Goal: Use online tool/utility: Utilize a website feature to perform a specific function

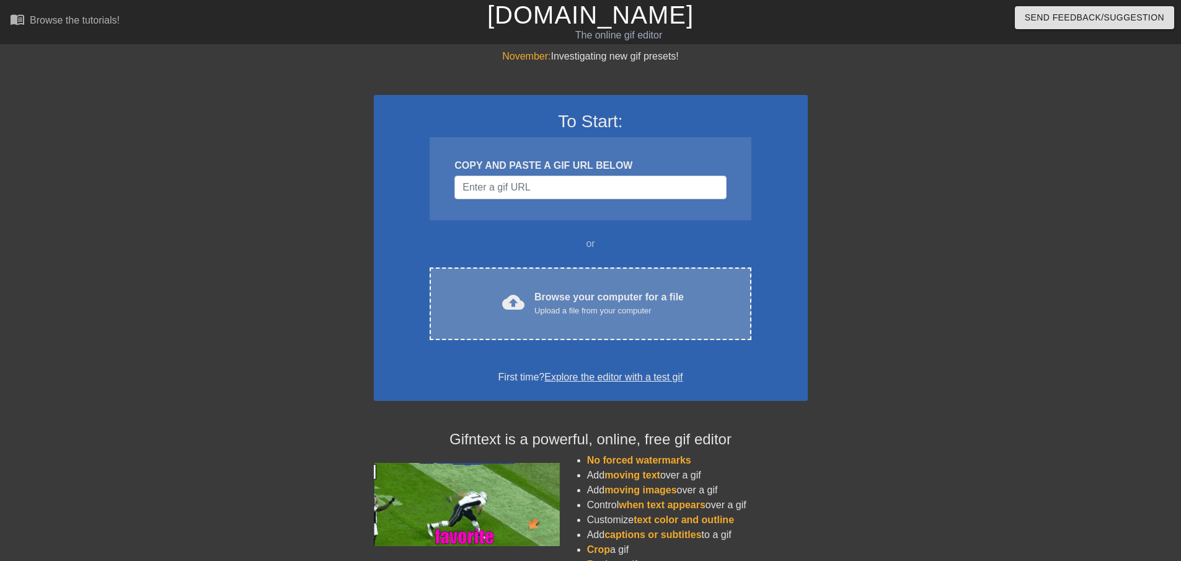
click at [535, 311] on div "Upload a file from your computer" at bounding box center [609, 311] width 149 height 12
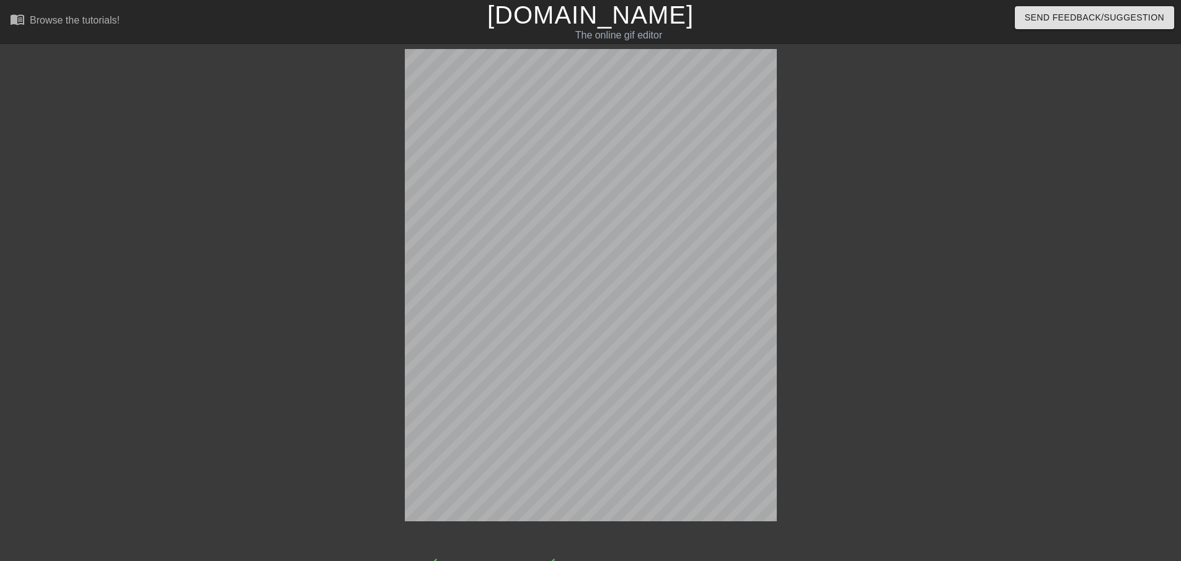
scroll to position [30, 0]
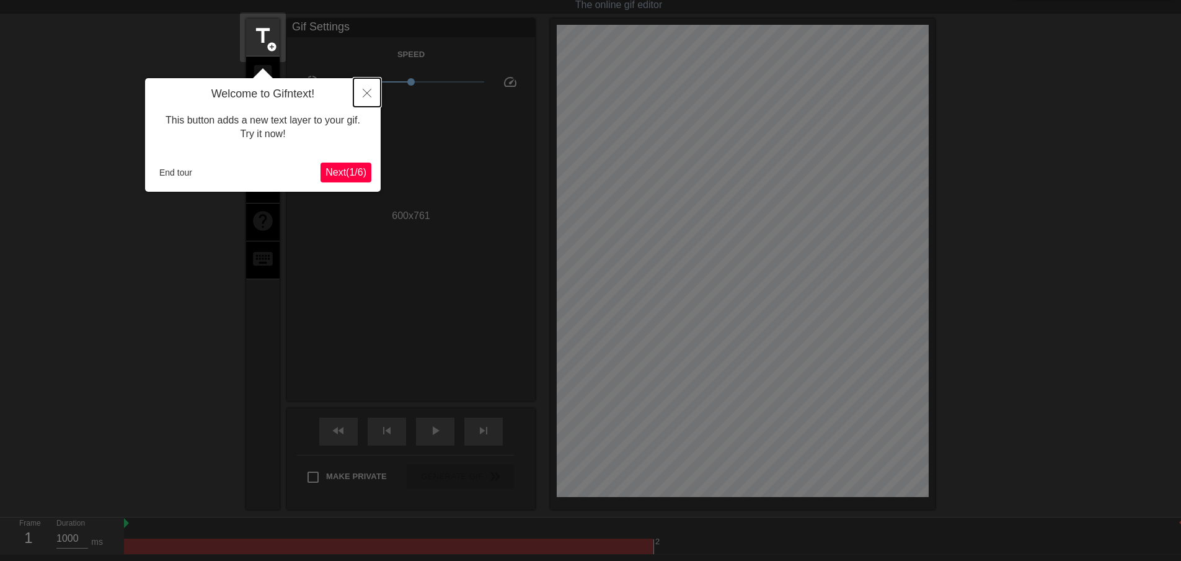
click at [366, 97] on icon "Close" at bounding box center [367, 93] width 9 height 9
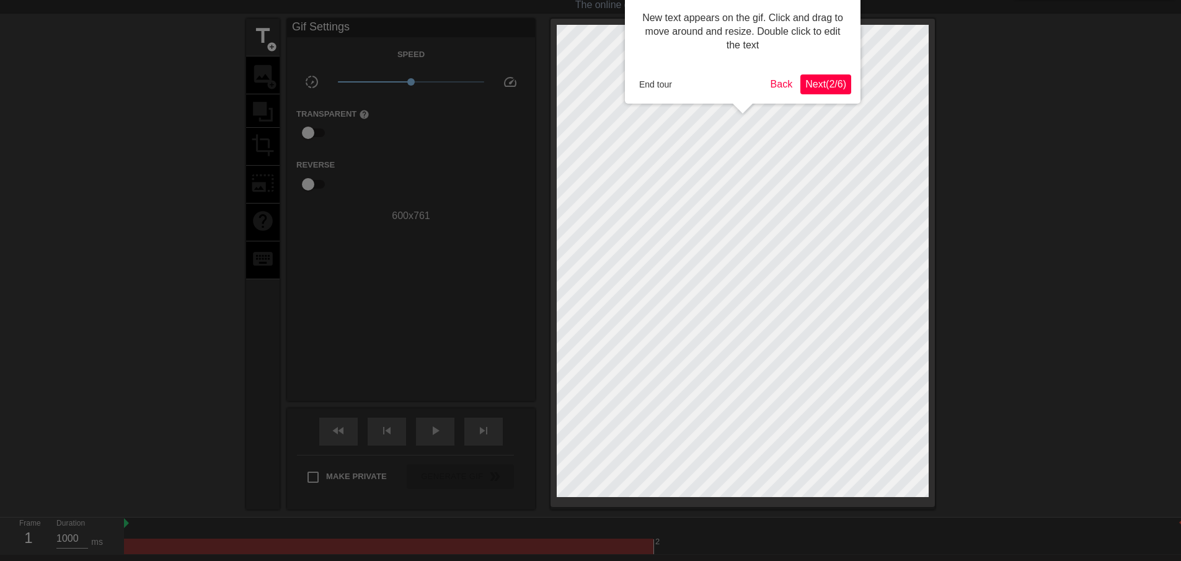
scroll to position [0, 0]
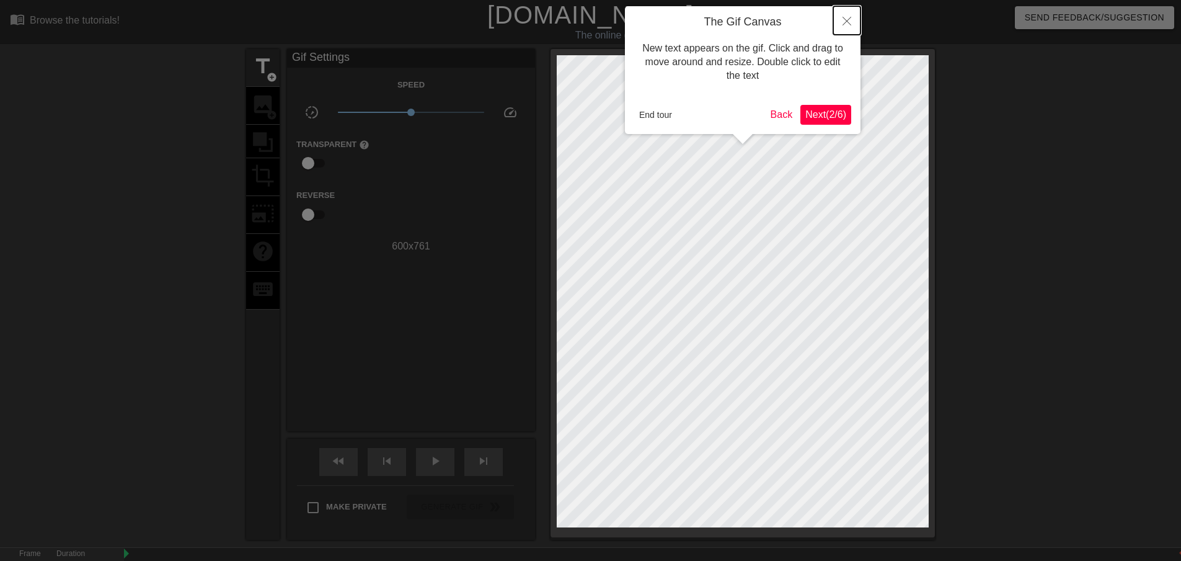
click at [843, 25] on icon "Close" at bounding box center [847, 21] width 9 height 9
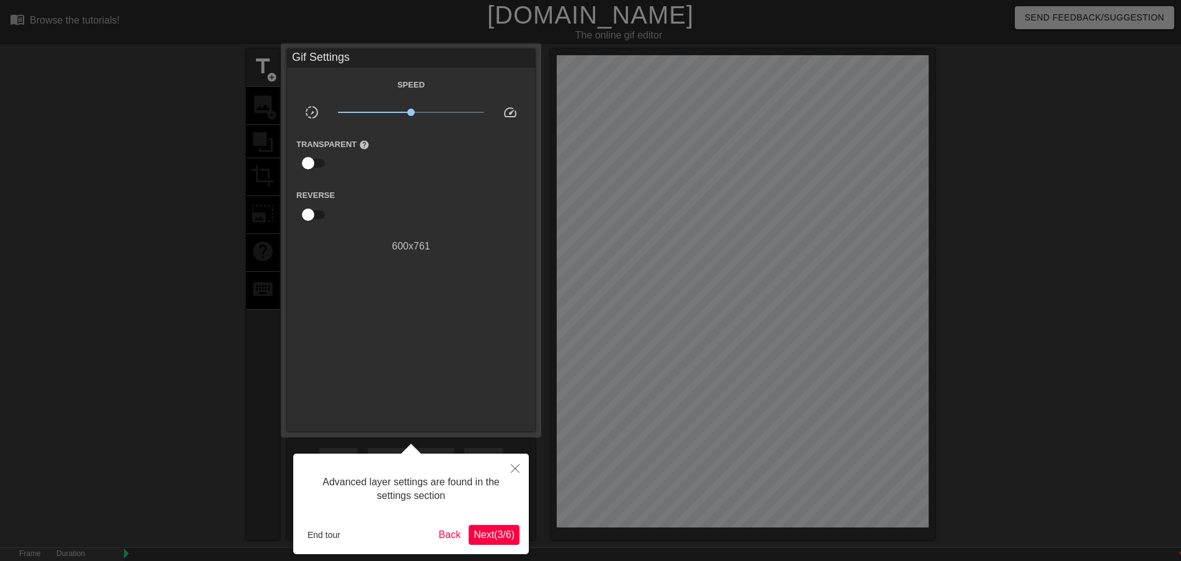
scroll to position [30, 0]
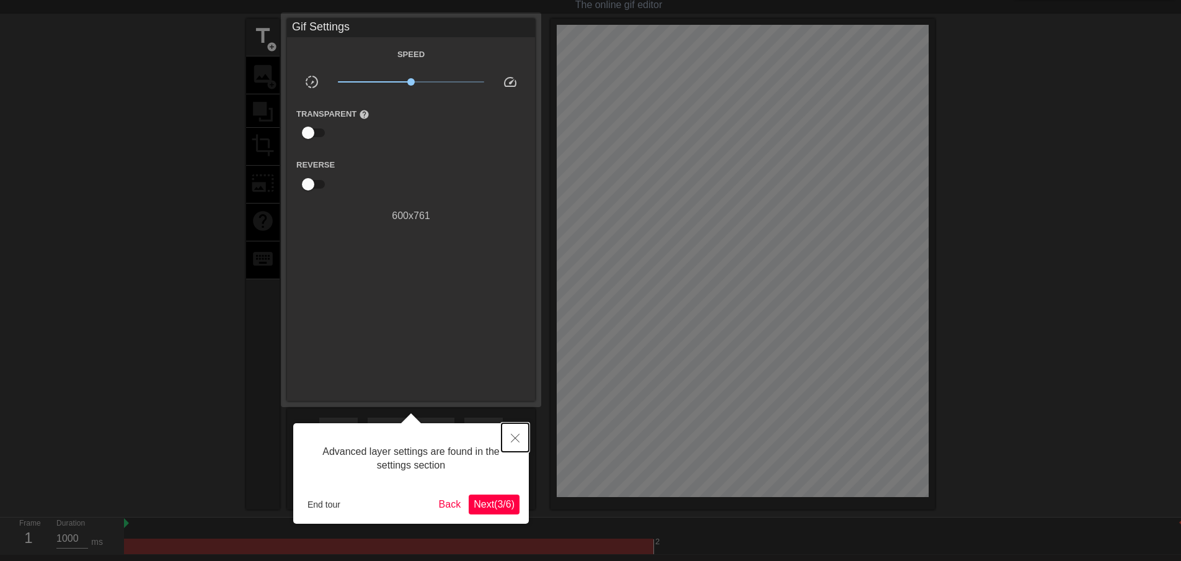
click at [520, 435] on button "Close" at bounding box center [515, 437] width 27 height 29
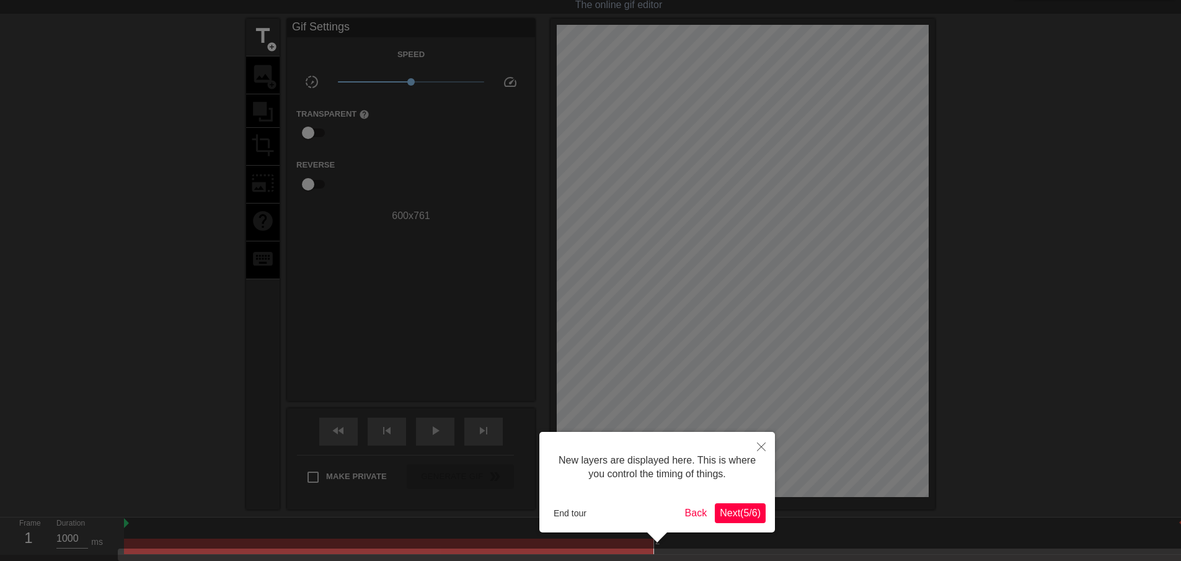
scroll to position [110, 0]
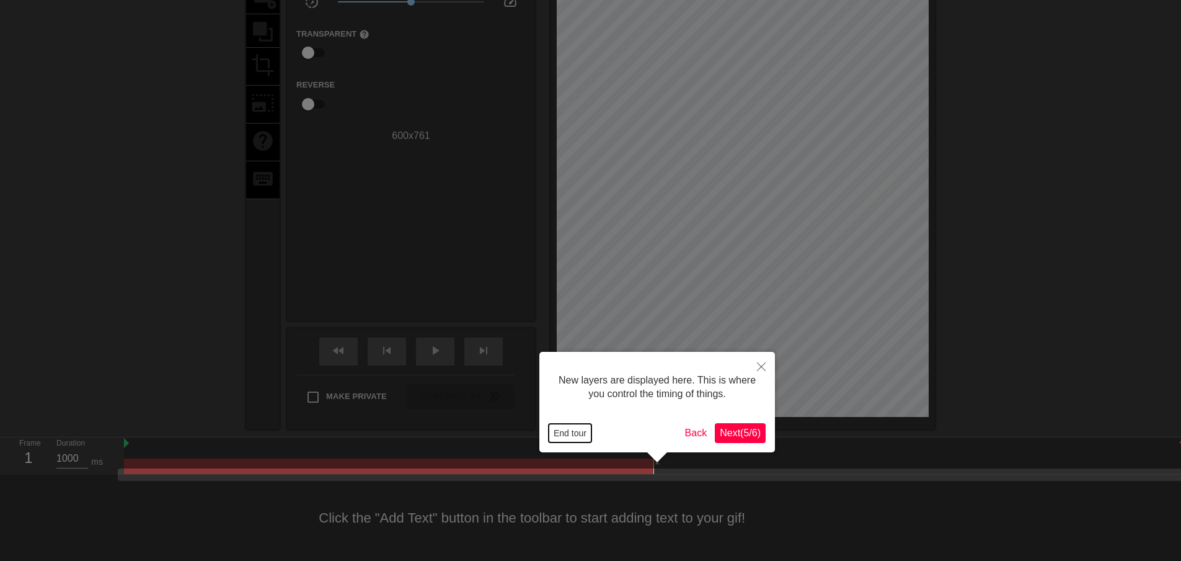
click at [560, 427] on button "End tour" at bounding box center [570, 433] width 43 height 19
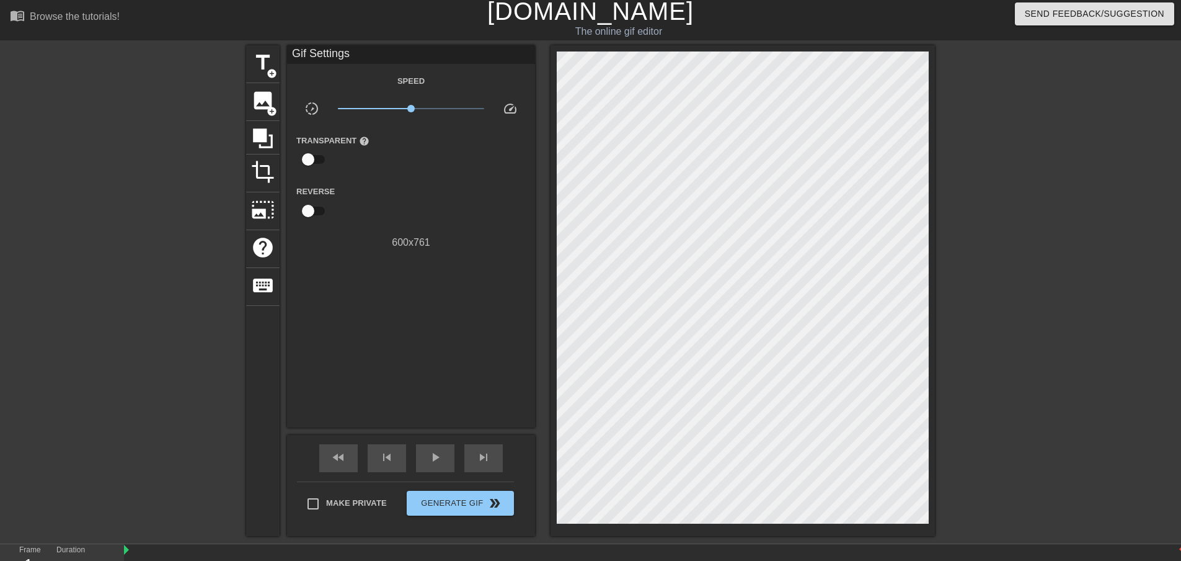
scroll to position [0, 0]
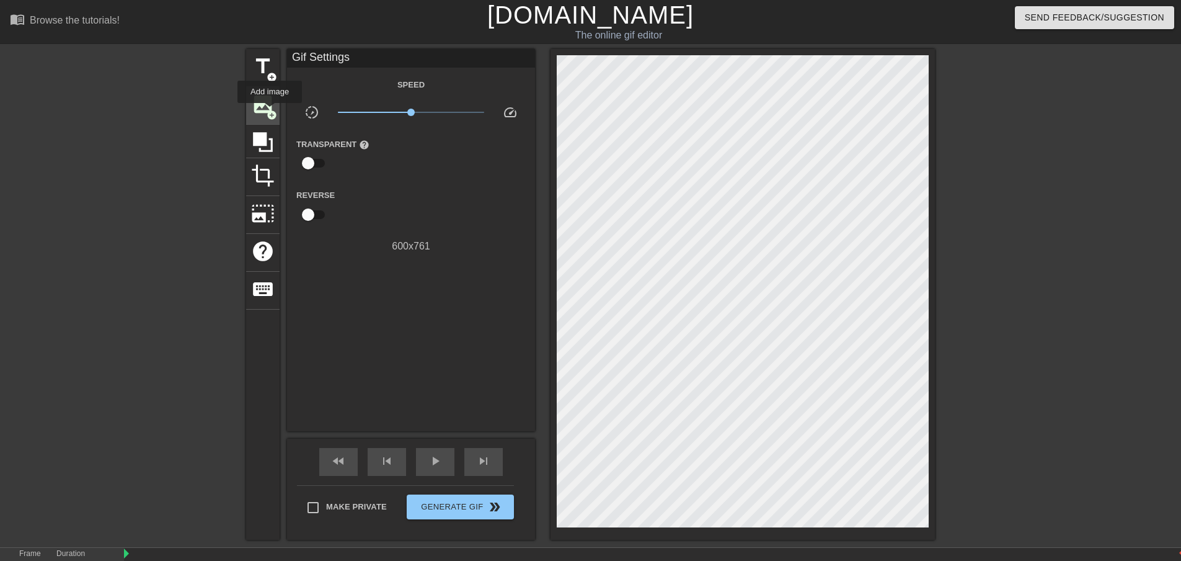
click at [270, 112] on span "add_circle" at bounding box center [272, 115] width 11 height 11
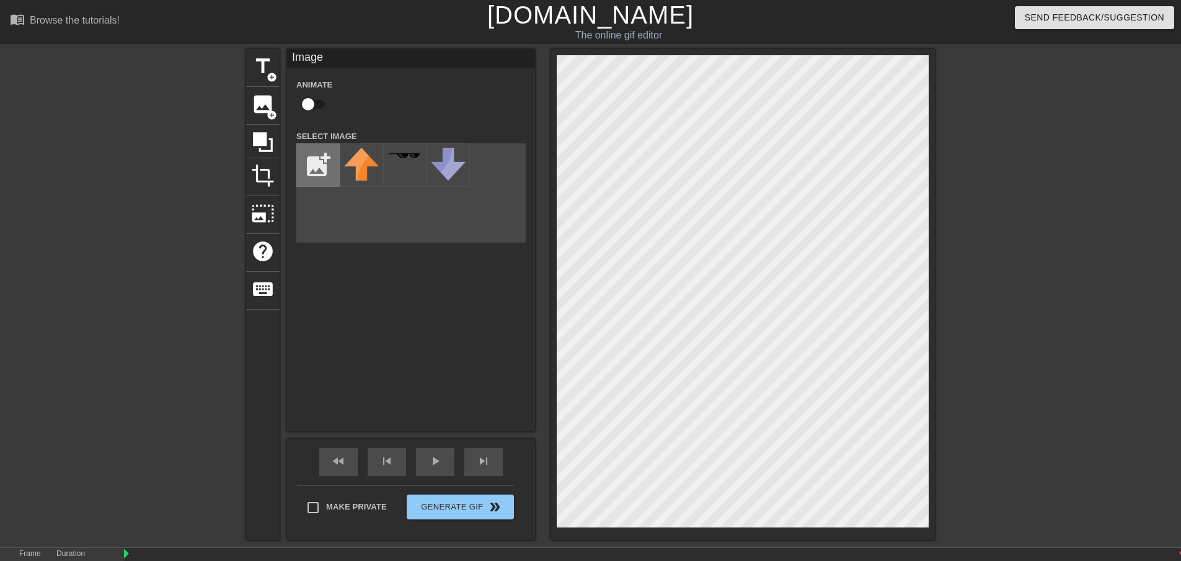
click at [321, 166] on input "file" at bounding box center [318, 165] width 42 height 42
click at [363, 176] on img at bounding box center [361, 164] width 35 height 33
click at [303, 174] on input "file" at bounding box center [318, 165] width 42 height 42
type input "C:\fakepath\1000009898.png"
click at [361, 170] on img at bounding box center [361, 166] width 35 height 37
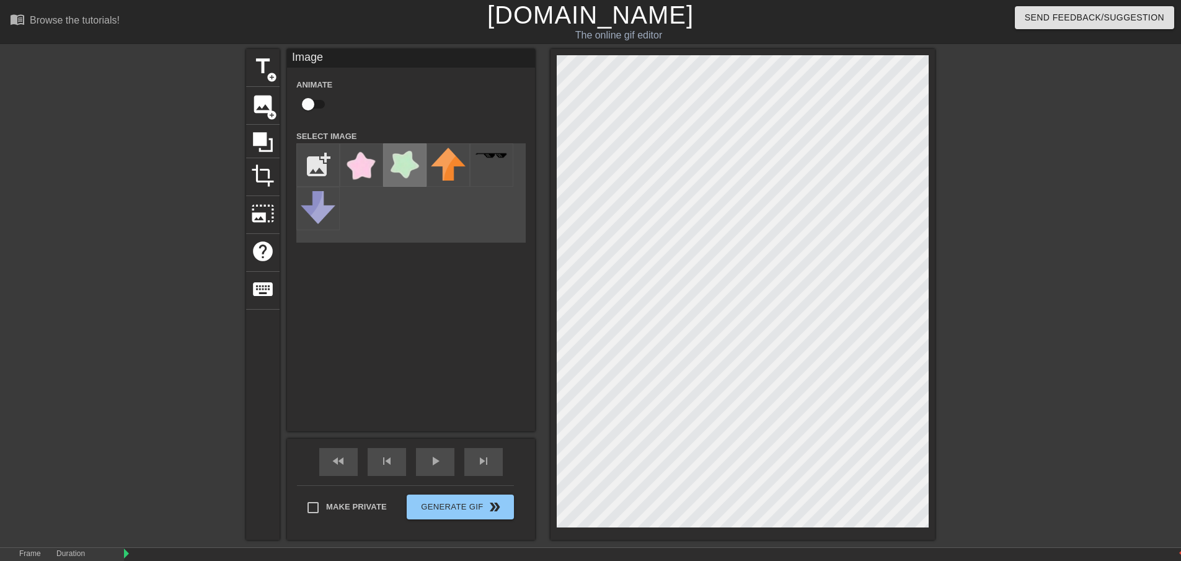
click at [417, 169] on img at bounding box center [405, 164] width 35 height 33
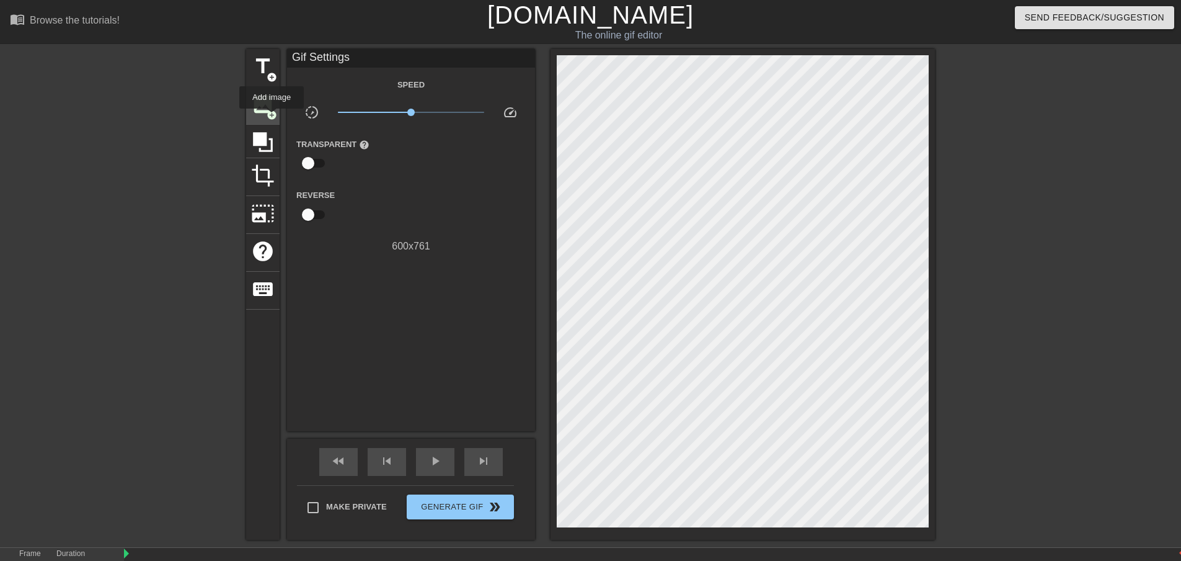
click at [272, 117] on span "add_circle" at bounding box center [272, 115] width 11 height 11
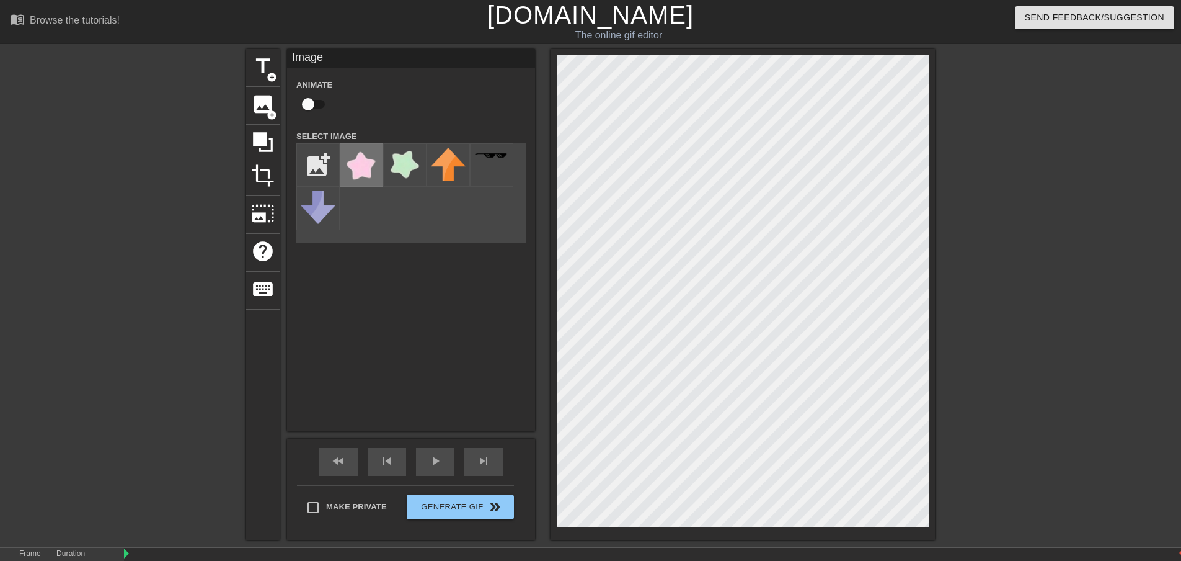
click at [363, 175] on img at bounding box center [361, 166] width 35 height 37
click at [411, 344] on div "Image Animate Select Image add_photo_alternate" at bounding box center [411, 240] width 248 height 382
click at [305, 164] on input "file" at bounding box center [318, 165] width 42 height 42
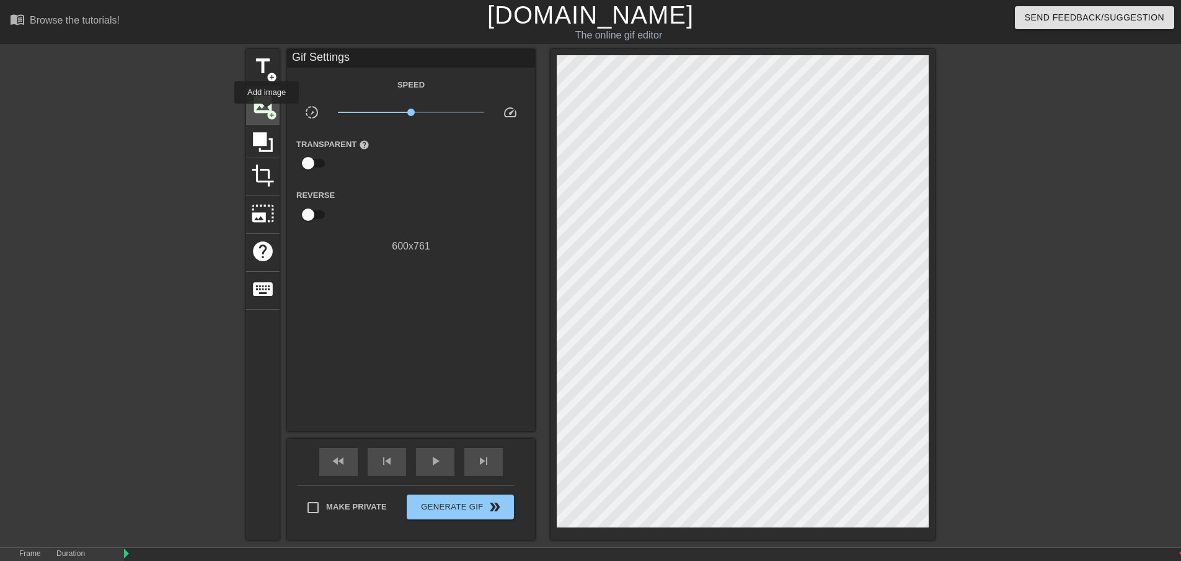
click at [267, 111] on span "add_circle" at bounding box center [272, 115] width 11 height 11
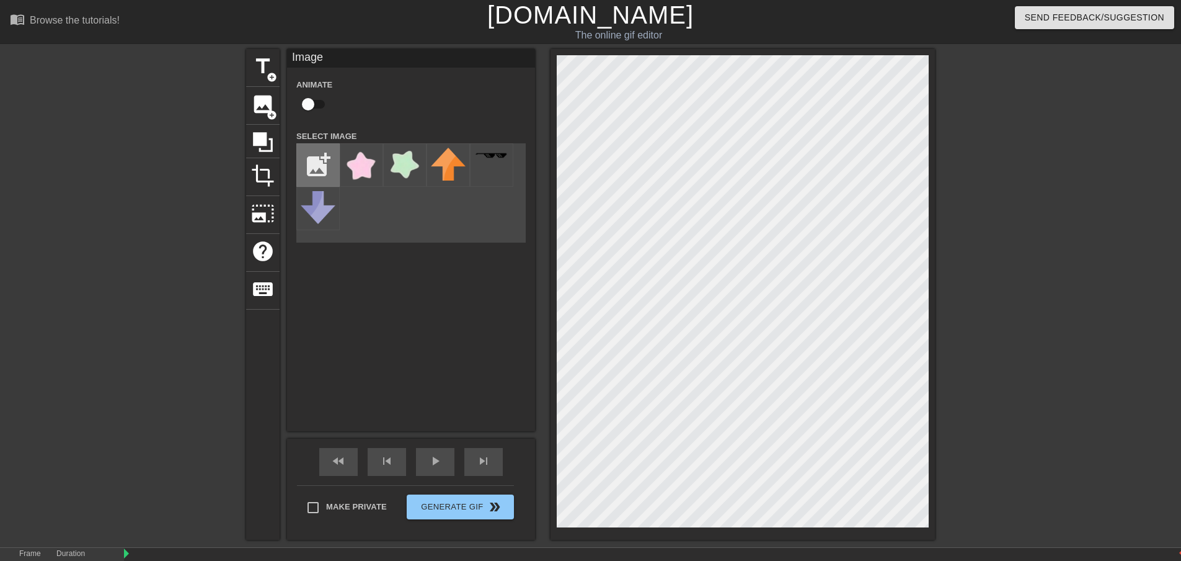
click at [320, 173] on input "file" at bounding box center [318, 165] width 42 height 42
type input "C:\fakepath\1000009901.png"
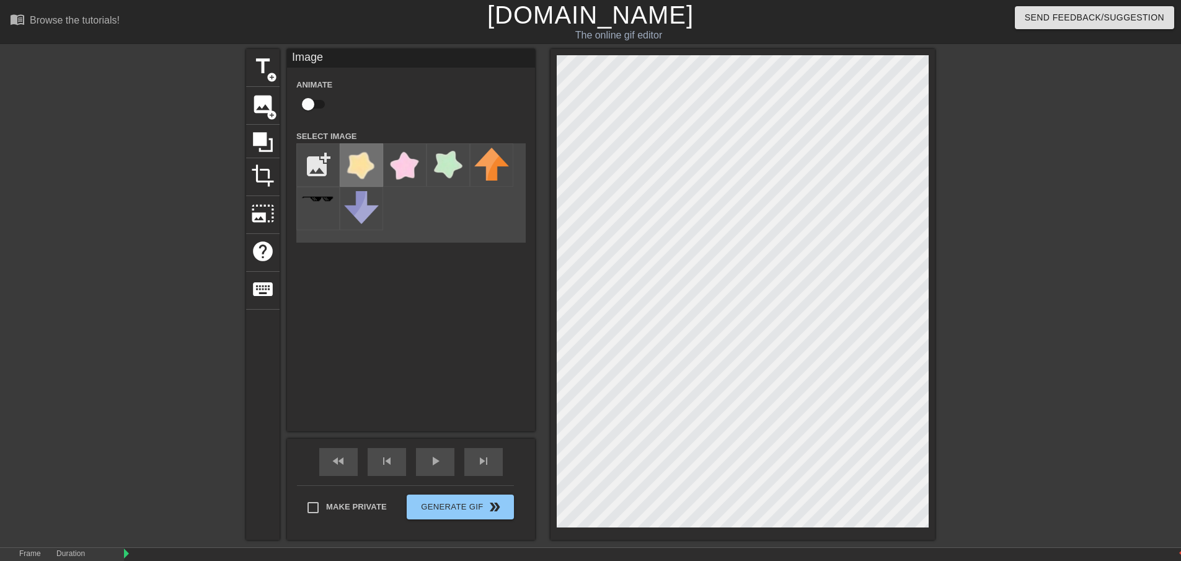
click at [358, 172] on img at bounding box center [361, 165] width 35 height 35
click at [442, 461] on span "play_arrow" at bounding box center [435, 460] width 15 height 15
click at [1031, 340] on div at bounding box center [1043, 235] width 186 height 372
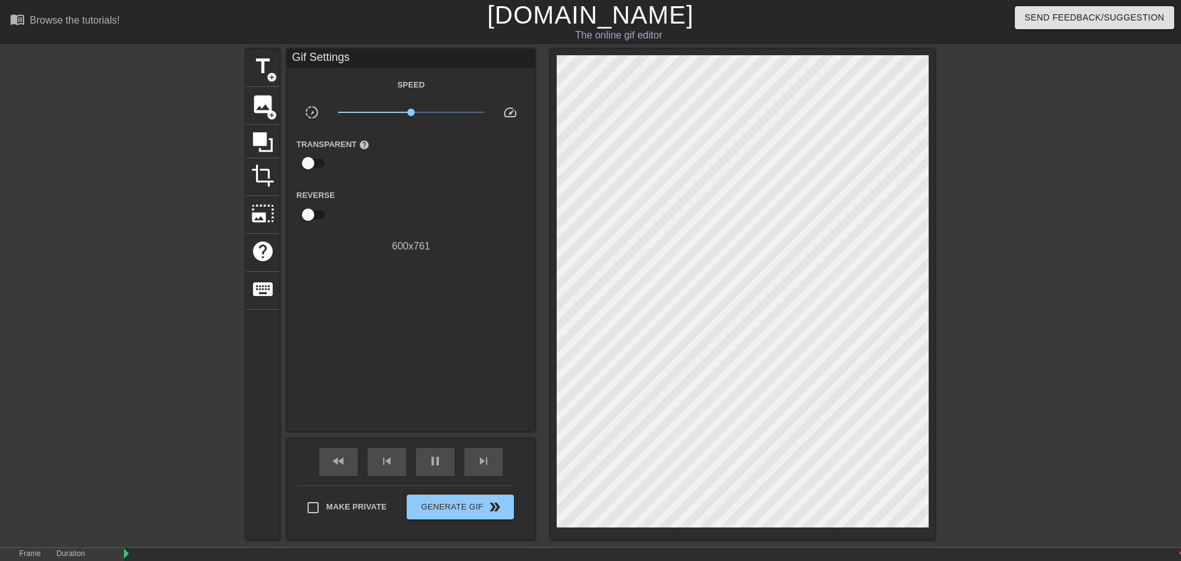
click at [1070, 349] on div at bounding box center [1043, 235] width 186 height 372
click at [260, 118] on div "image add_circle" at bounding box center [262, 106] width 33 height 38
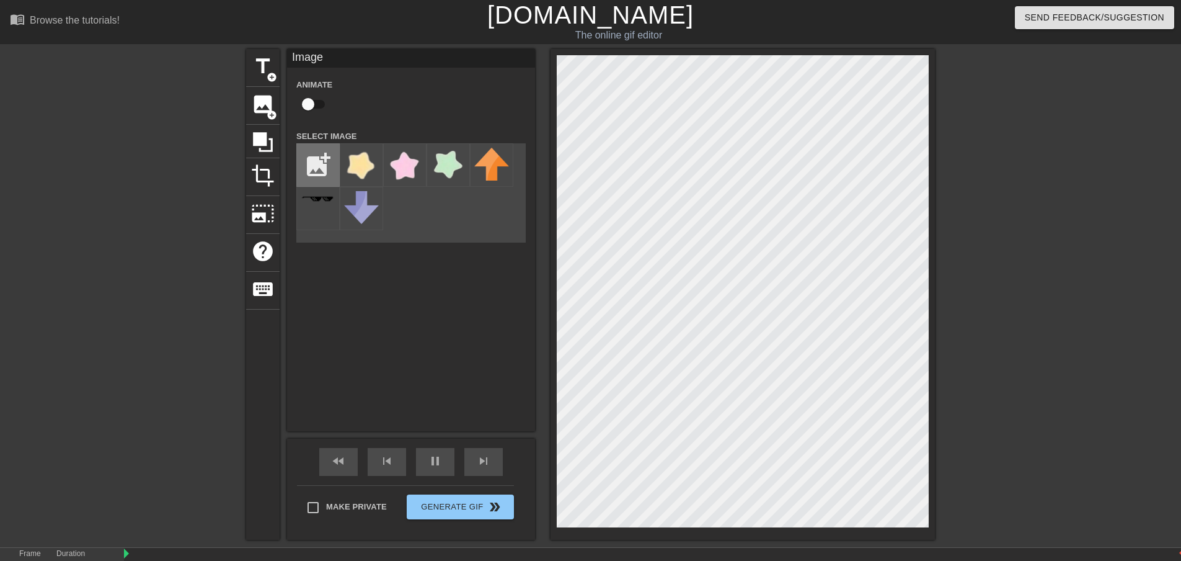
click at [320, 159] on input "file" at bounding box center [318, 165] width 42 height 42
type input "C:\fakepath\1000009899.png"
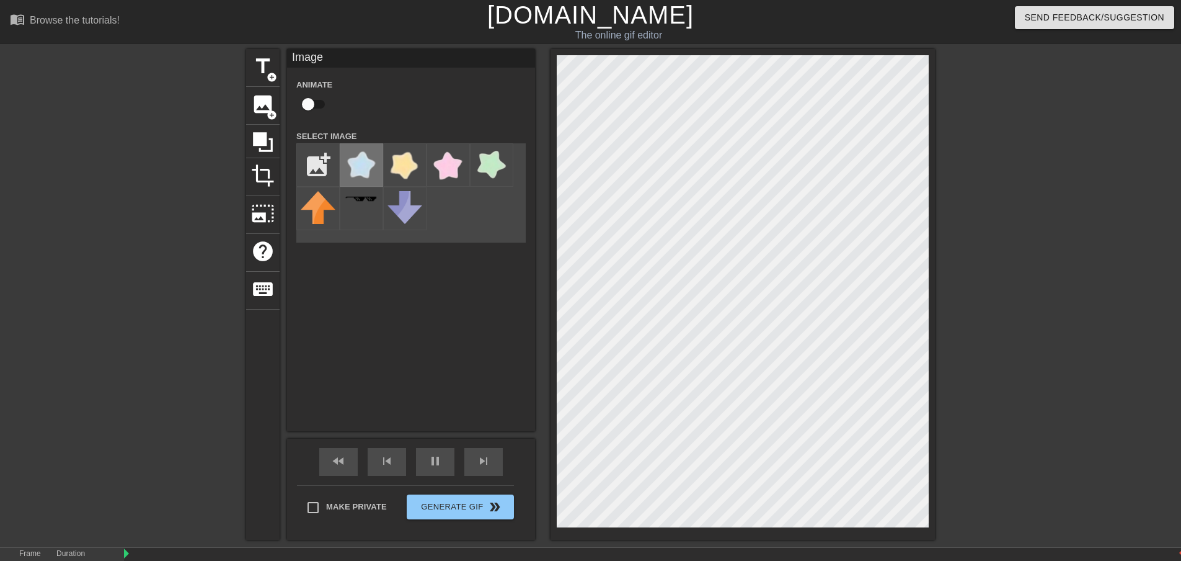
click at [362, 165] on img at bounding box center [361, 165] width 35 height 35
click at [1068, 396] on div at bounding box center [1043, 235] width 186 height 372
click at [367, 161] on img at bounding box center [361, 165] width 35 height 35
click at [353, 169] on img at bounding box center [361, 165] width 35 height 35
click at [434, 465] on span "pause" at bounding box center [435, 460] width 15 height 15
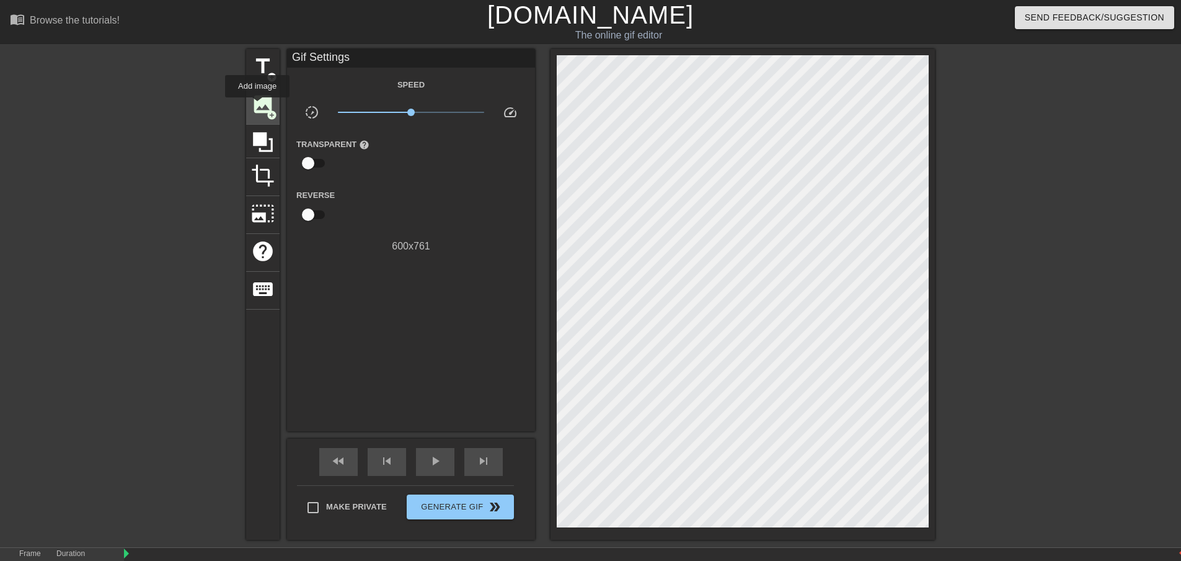
click at [257, 106] on span "image" at bounding box center [263, 104] width 24 height 24
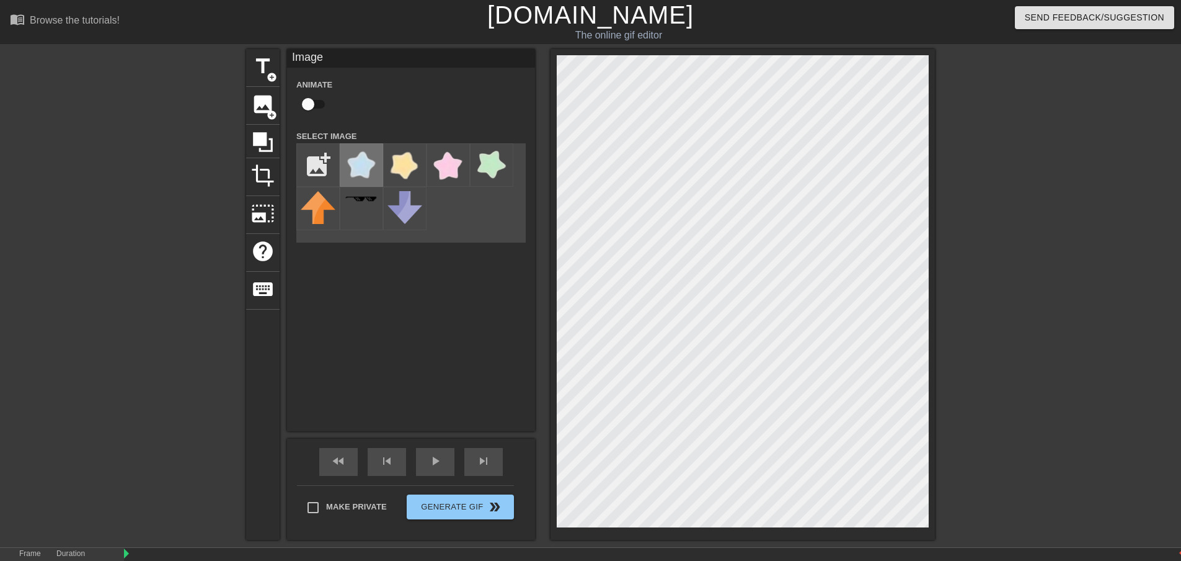
click at [370, 171] on img at bounding box center [361, 165] width 35 height 35
click at [1064, 440] on div "title add_circle image add_circle crop photo_size_select_large help keyboard Im…" at bounding box center [590, 294] width 1181 height 491
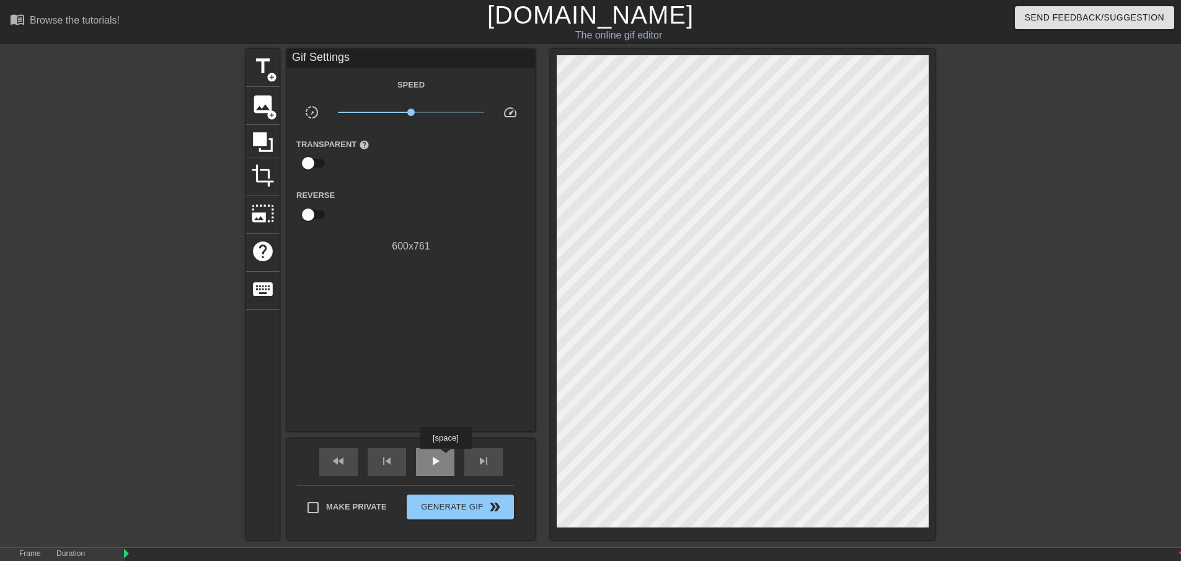
click at [445, 458] on div "play_arrow" at bounding box center [435, 462] width 38 height 28
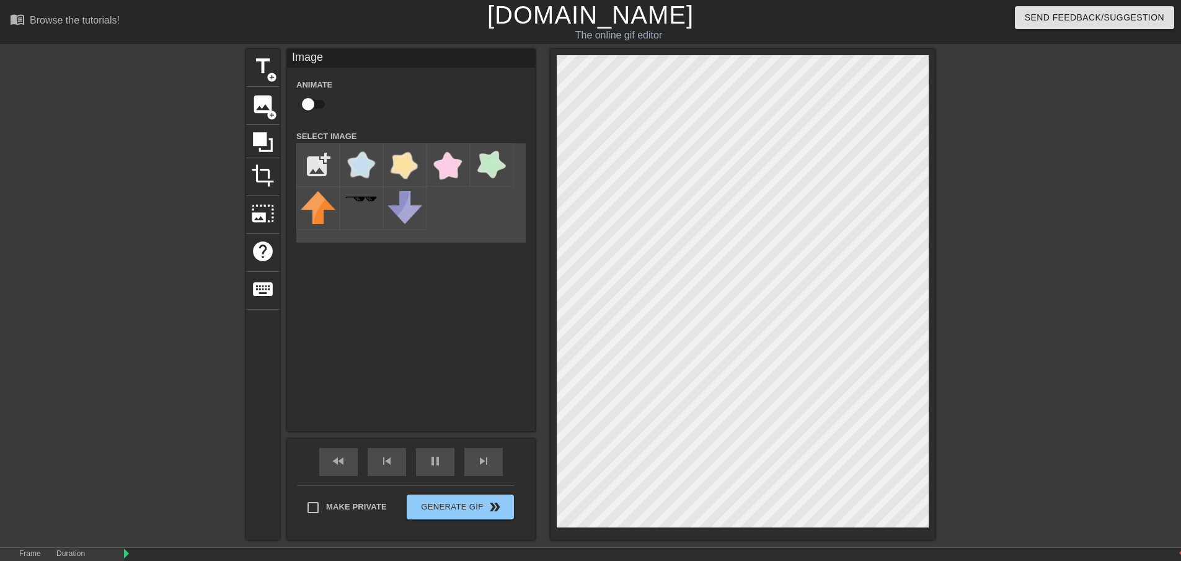
click at [623, 560] on html "menu_book Browse the tutorials! [DOMAIN_NAME] The online gif editor Send Feedba…" at bounding box center [590, 362] width 1181 height 724
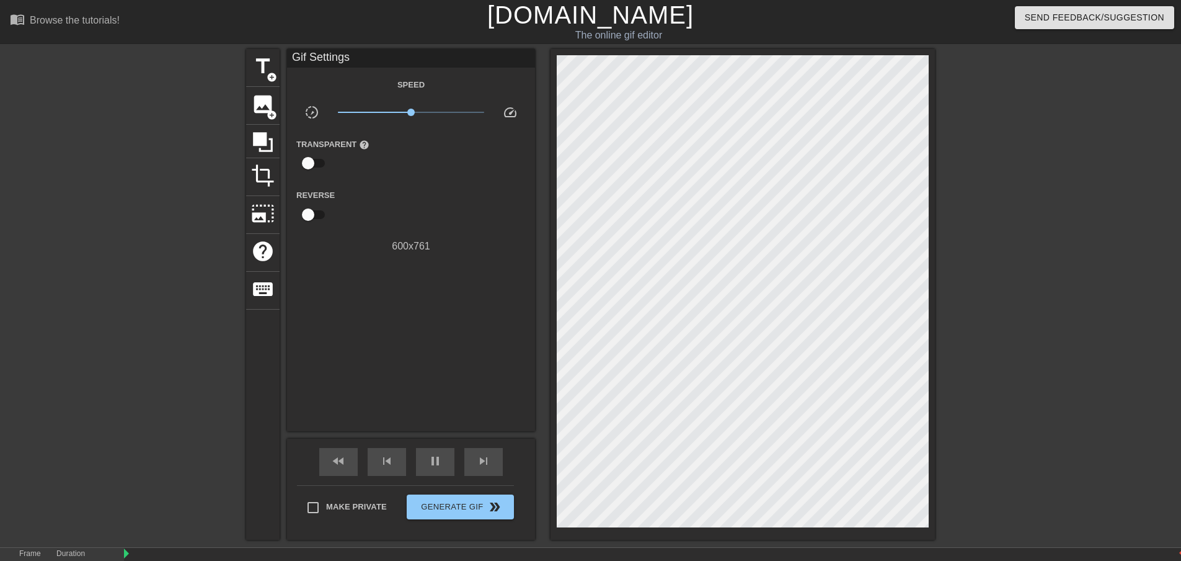
click at [1127, 446] on div "title add_circle image add_circle crop photo_size_select_large help keyboard Gi…" at bounding box center [590, 294] width 1181 height 491
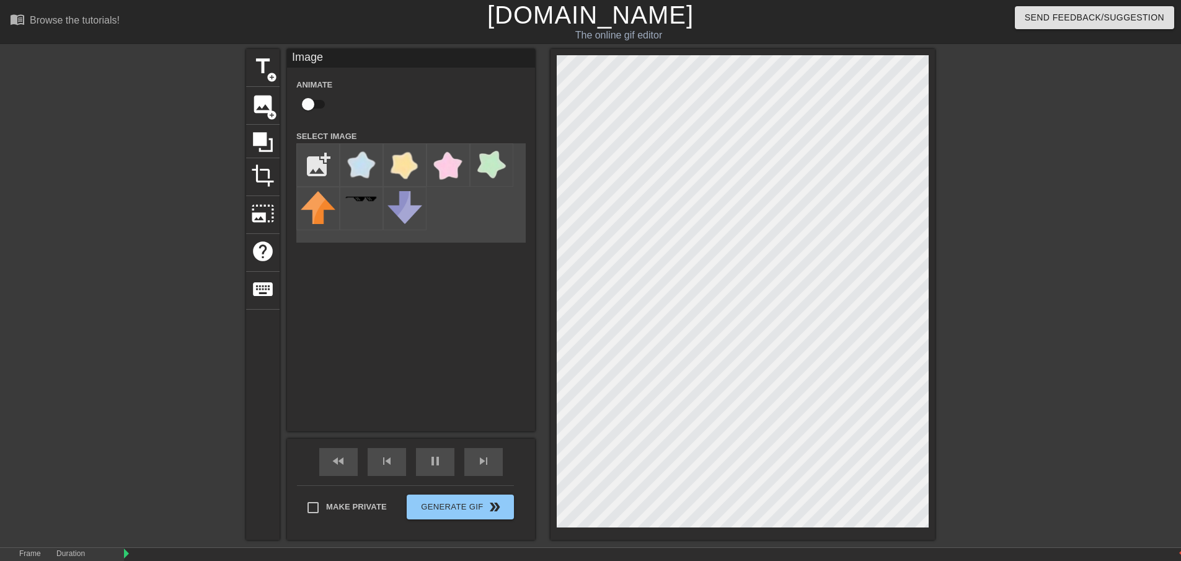
click at [1090, 437] on div "title add_circle image add_circle crop photo_size_select_large help keyboard Im…" at bounding box center [590, 294] width 1181 height 491
click at [313, 102] on input "checkbox" at bounding box center [308, 104] width 71 height 24
click at [314, 108] on input "checkbox" at bounding box center [320, 104] width 71 height 24
checkbox input "false"
click at [105, 409] on div at bounding box center [138, 235] width 186 height 372
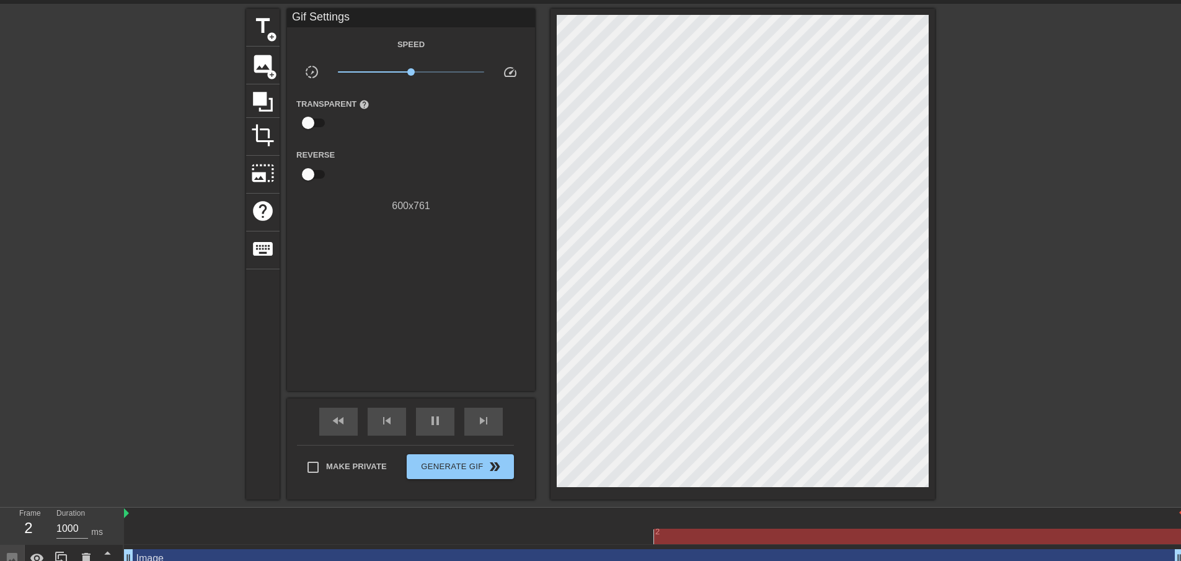
scroll to position [62, 0]
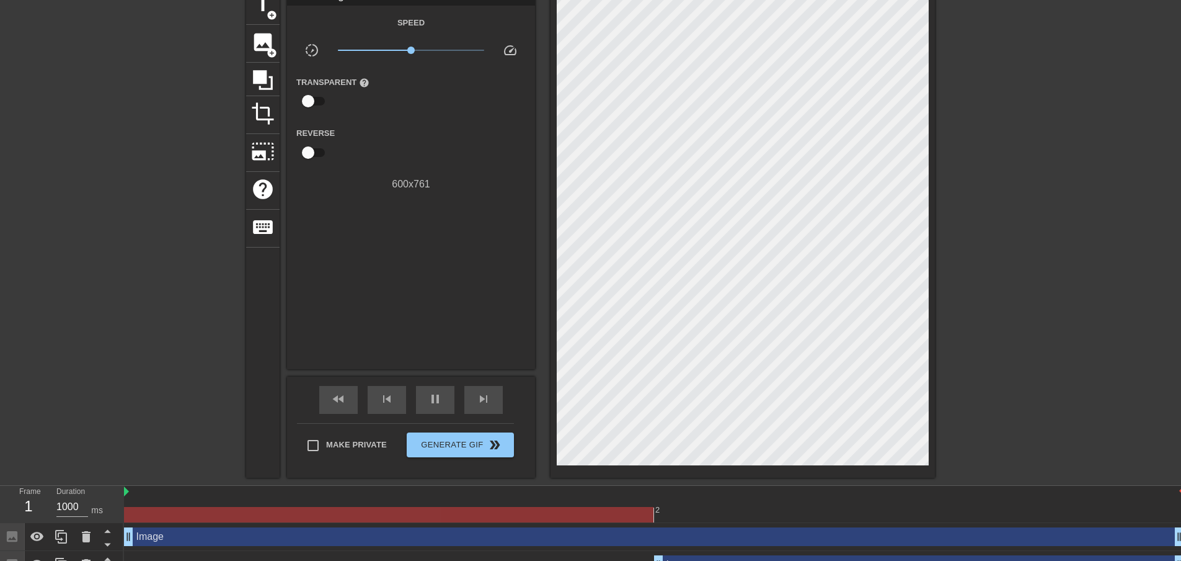
click at [623, 471] on div at bounding box center [743, 232] width 385 height 491
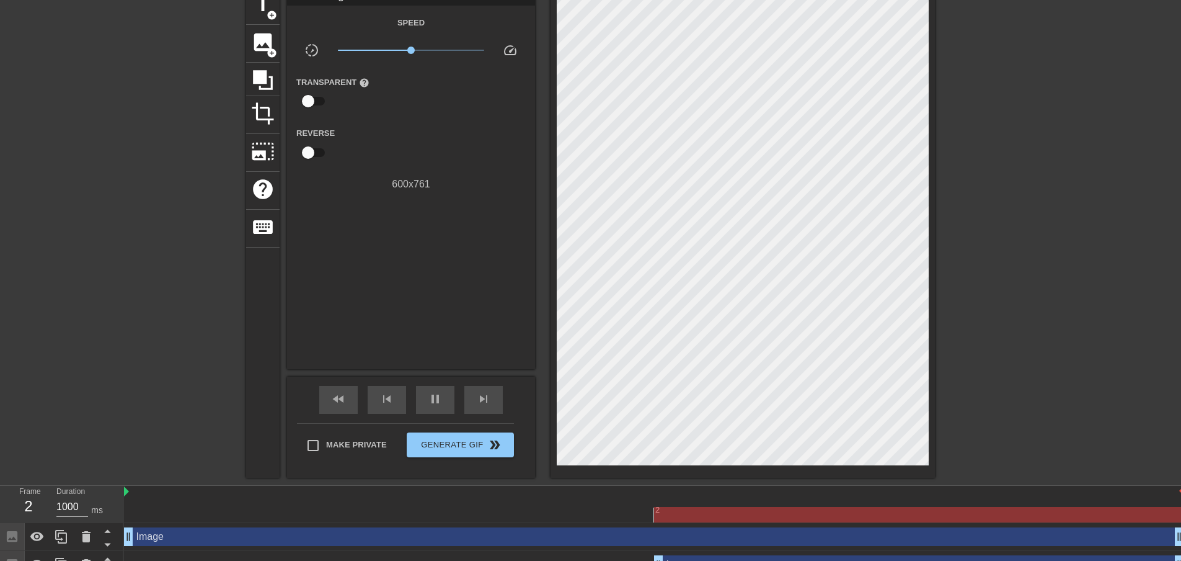
click at [606, 474] on div at bounding box center [743, 232] width 385 height 491
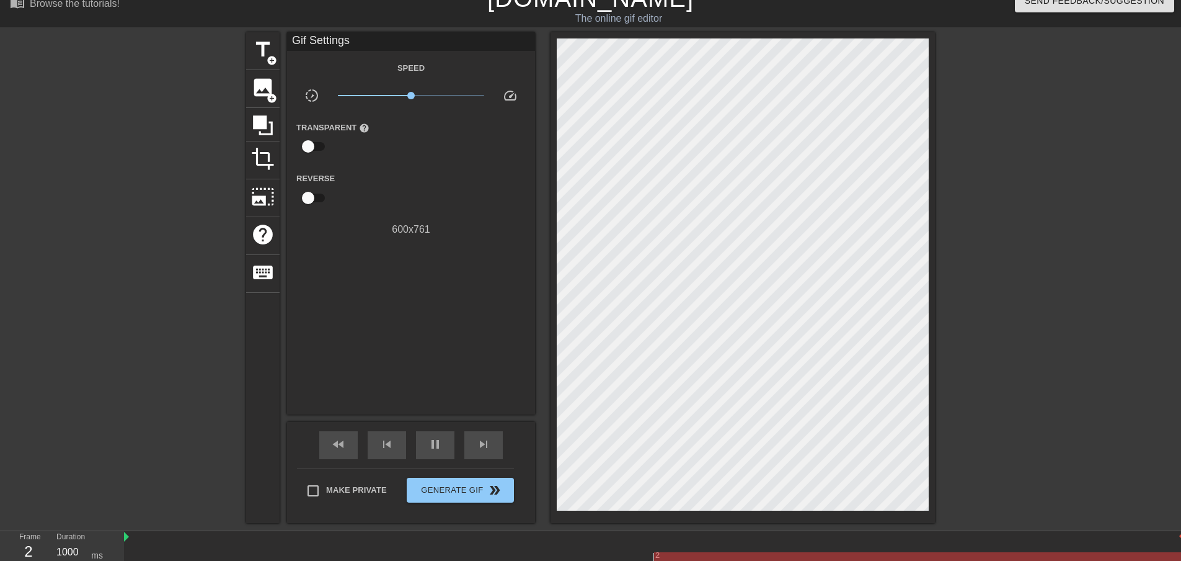
scroll to position [0, 0]
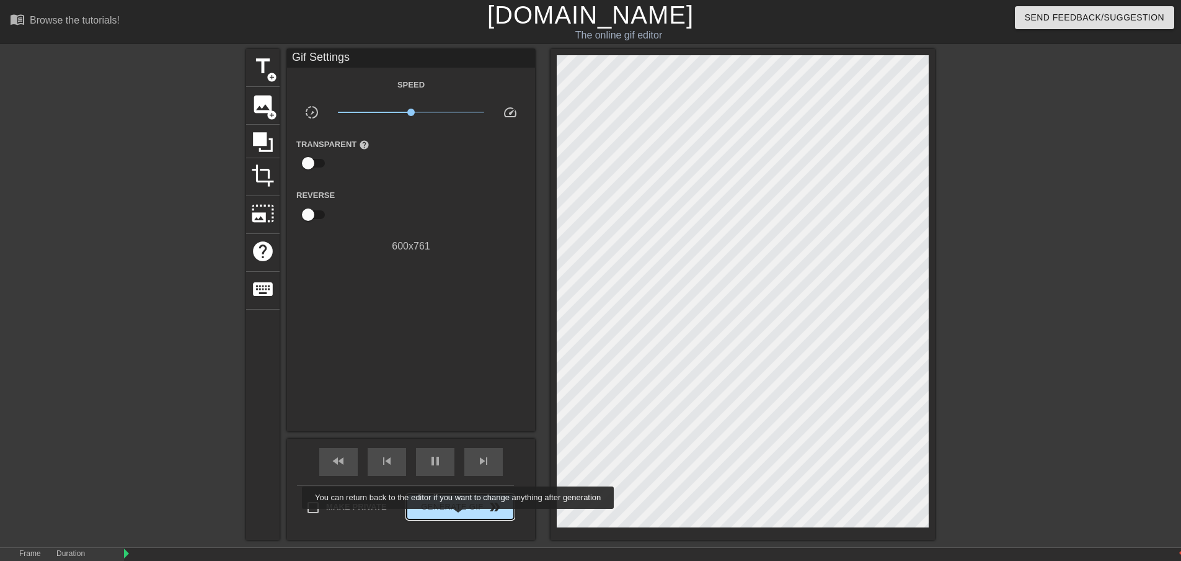
click at [460, 517] on button "Generate Gif double_arrow" at bounding box center [460, 506] width 107 height 25
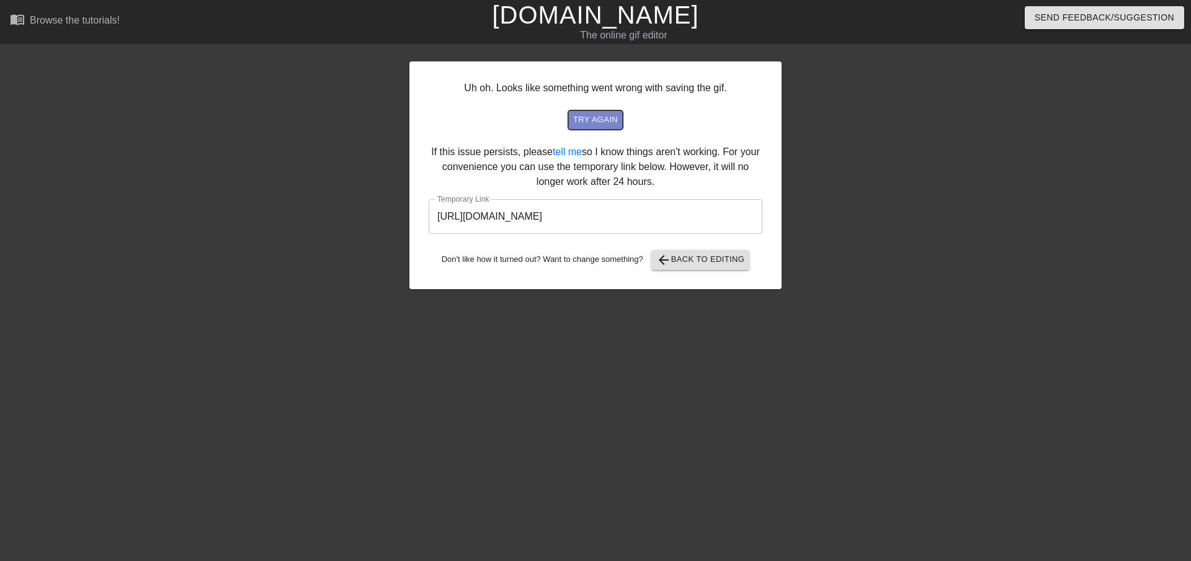
click at [607, 121] on span "try again" at bounding box center [595, 120] width 45 height 14
click at [679, 265] on span "arrow_back Back to Editing" at bounding box center [700, 259] width 89 height 15
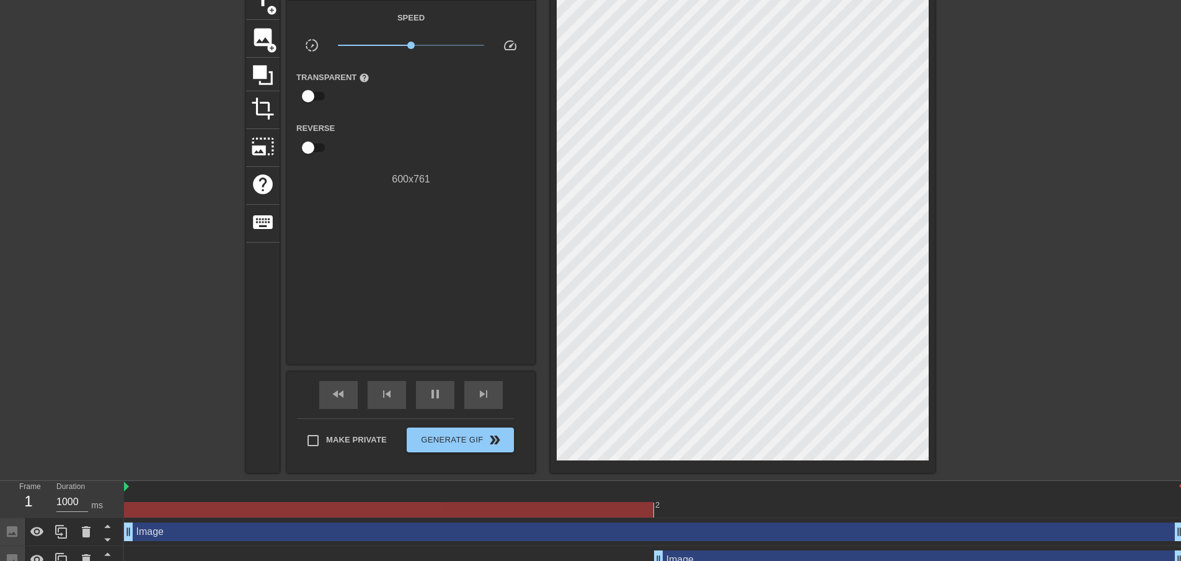
scroll to position [124, 0]
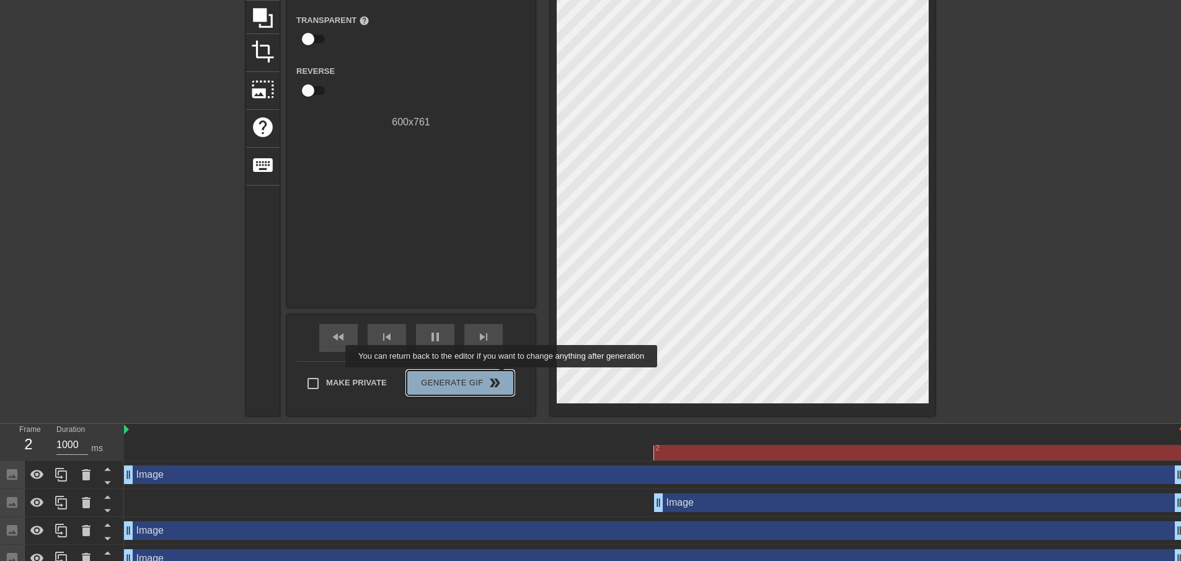
click at [503, 376] on span "Generate Gif double_arrow" at bounding box center [460, 382] width 97 height 15
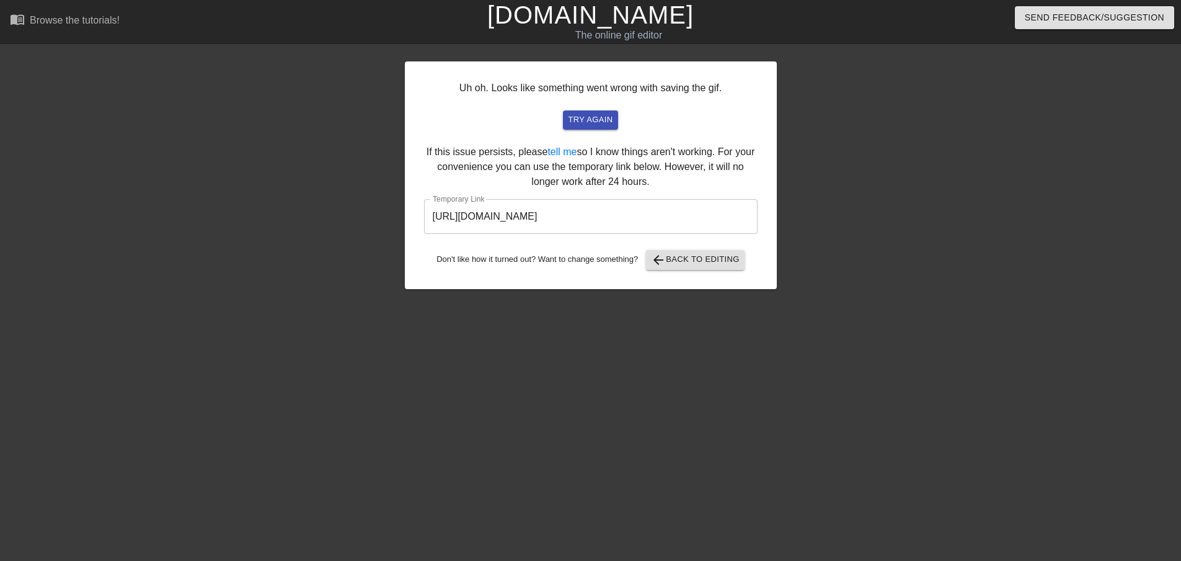
scroll to position [0, 0]
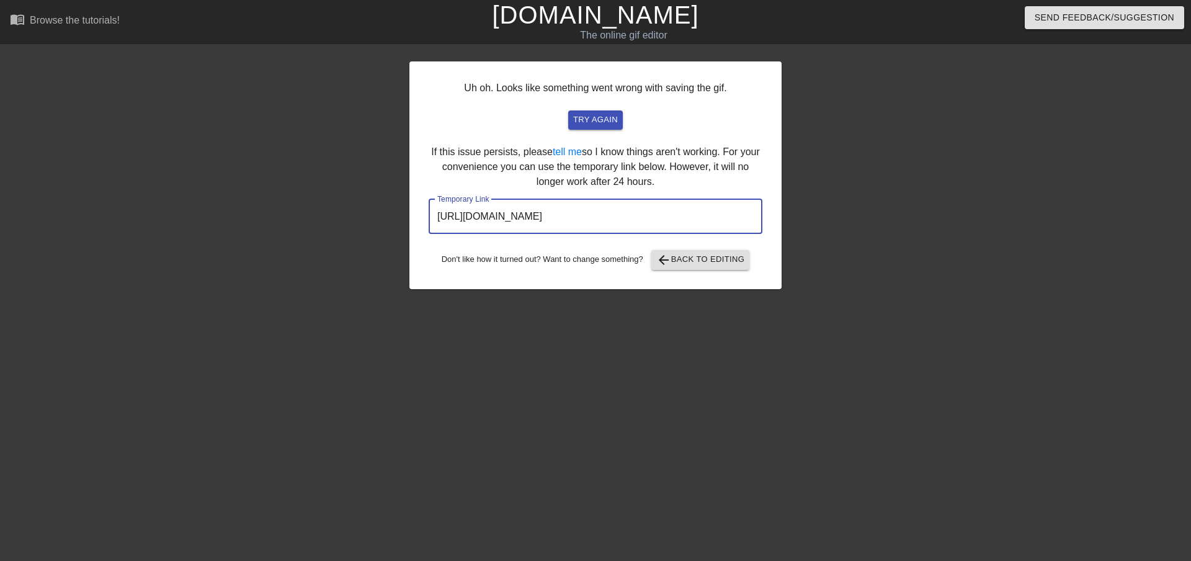
drag, startPoint x: 687, startPoint y: 220, endPoint x: 433, endPoint y: 229, distance: 253.8
click at [433, 229] on input "[URL][DOMAIN_NAME]" at bounding box center [596, 216] width 334 height 35
click at [722, 259] on span "arrow_back Back to Editing" at bounding box center [700, 259] width 89 height 15
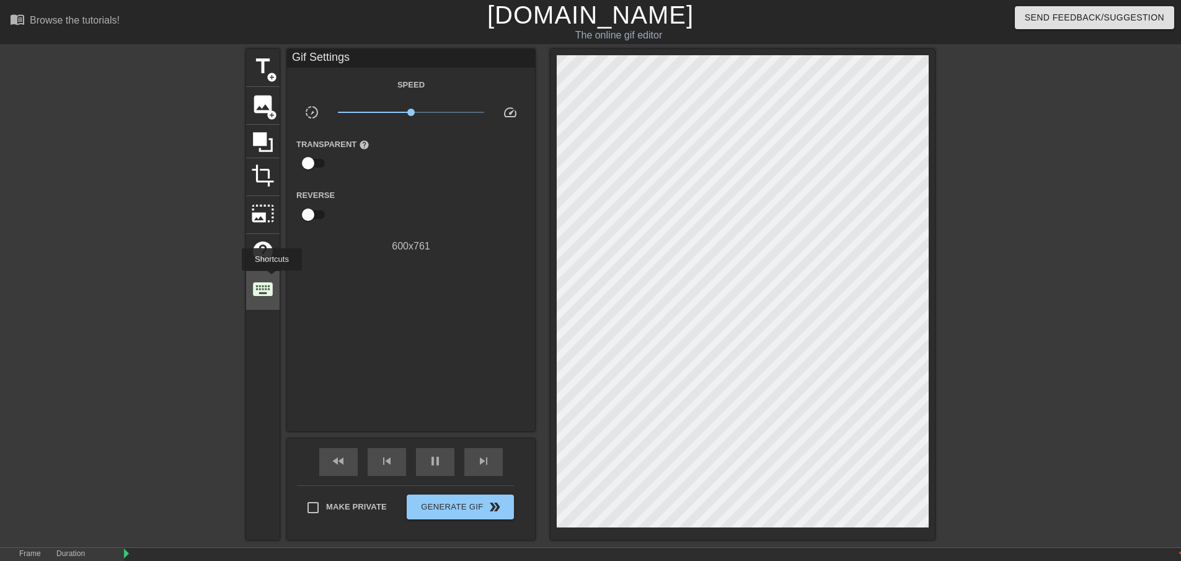
click at [272, 280] on span "keyboard" at bounding box center [263, 289] width 24 height 24
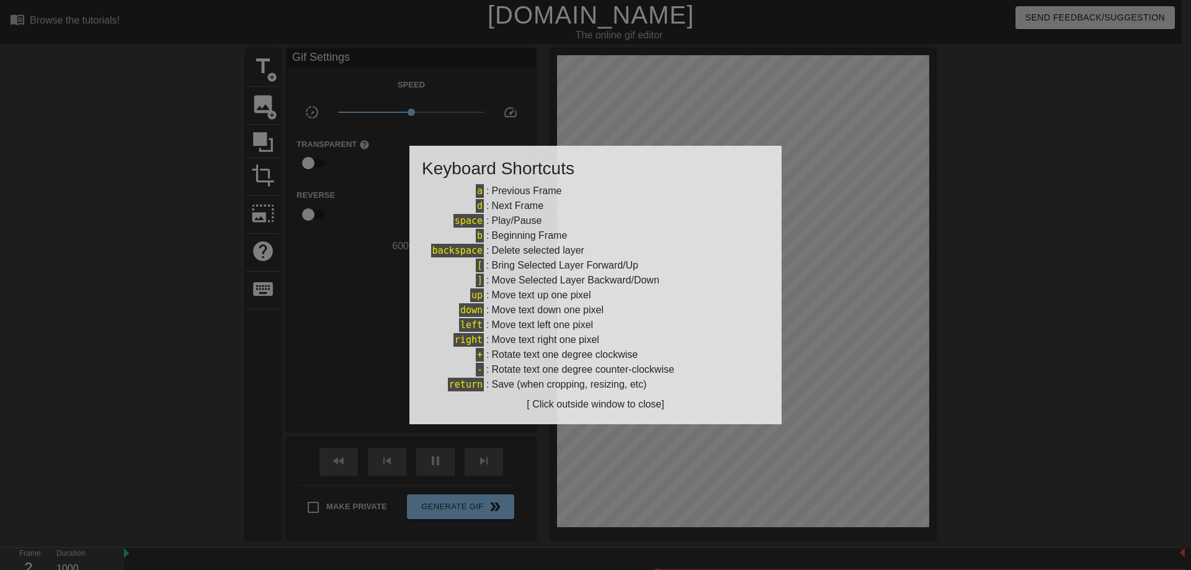
click at [269, 259] on div at bounding box center [595, 285] width 1191 height 570
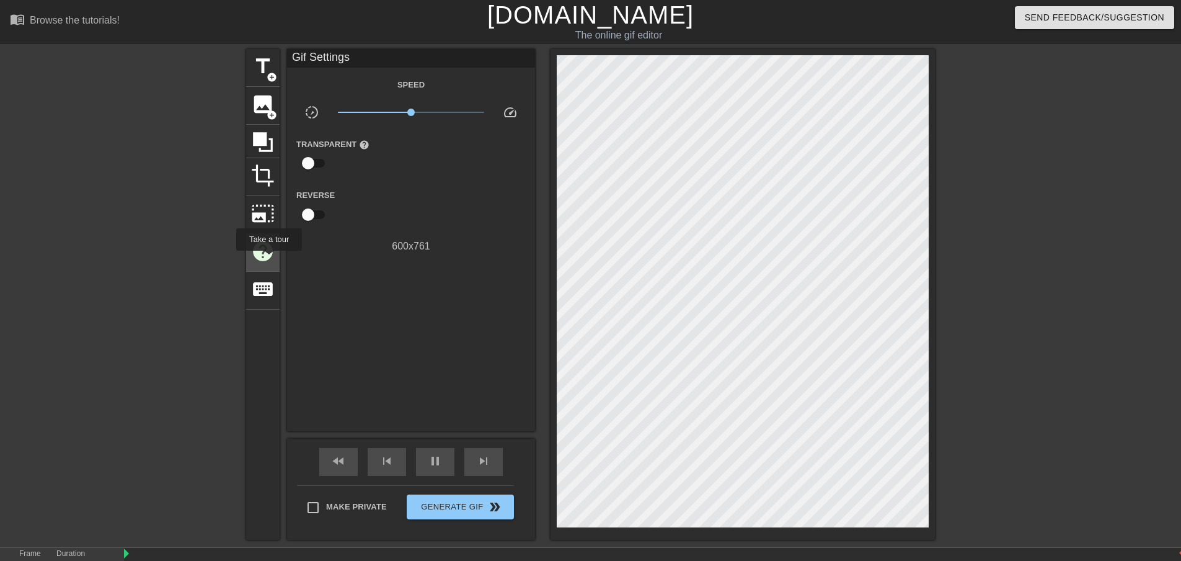
click at [269, 259] on span "help" at bounding box center [263, 251] width 24 height 24
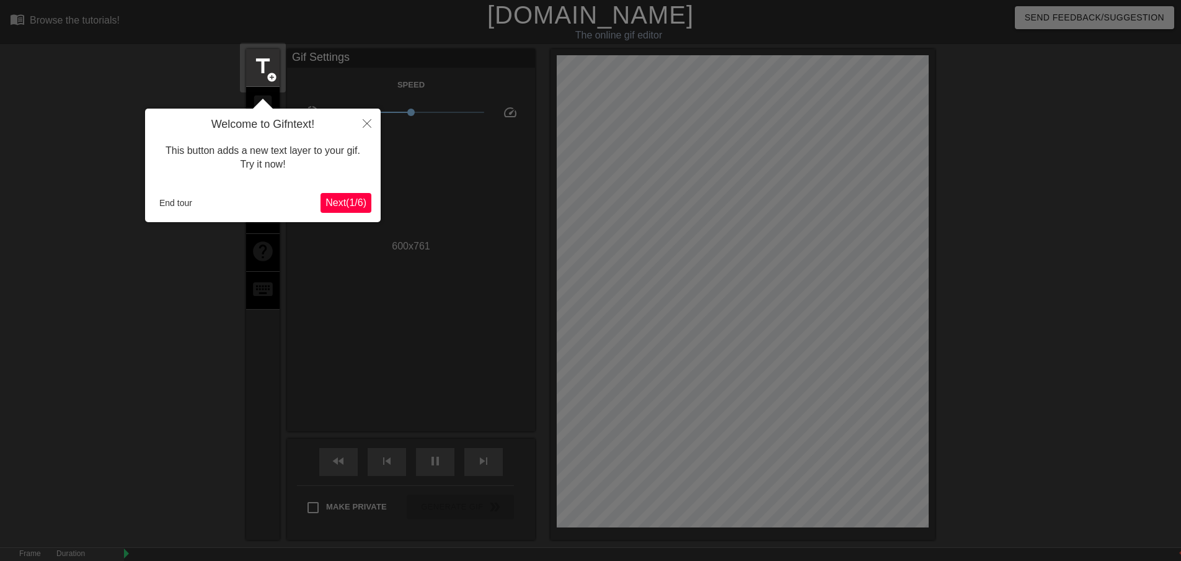
scroll to position [30, 0]
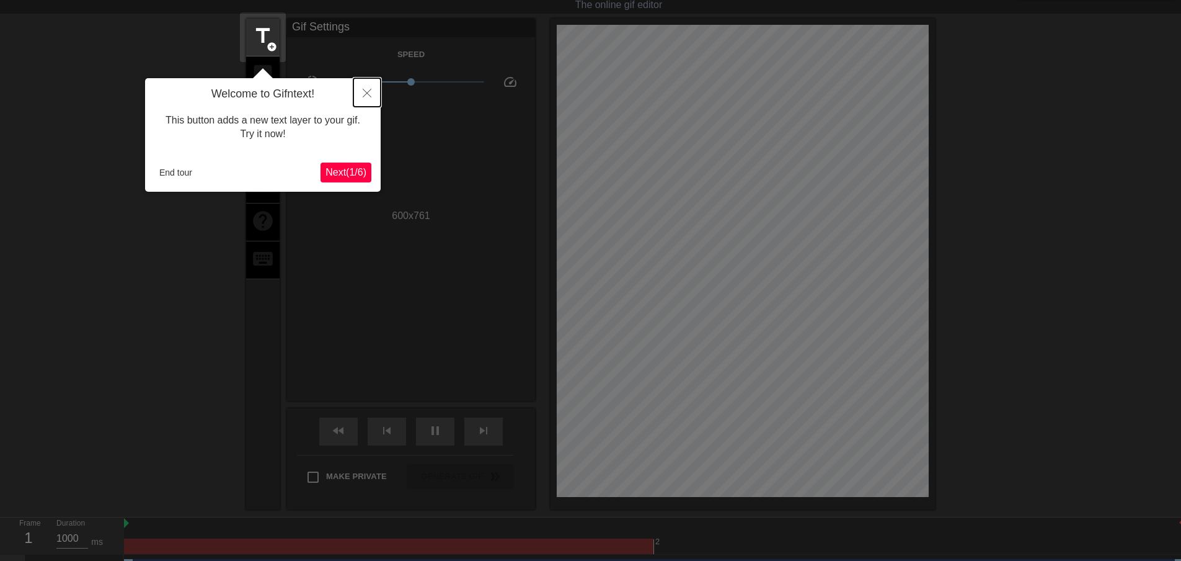
click at [365, 94] on icon "Close" at bounding box center [367, 93] width 9 height 9
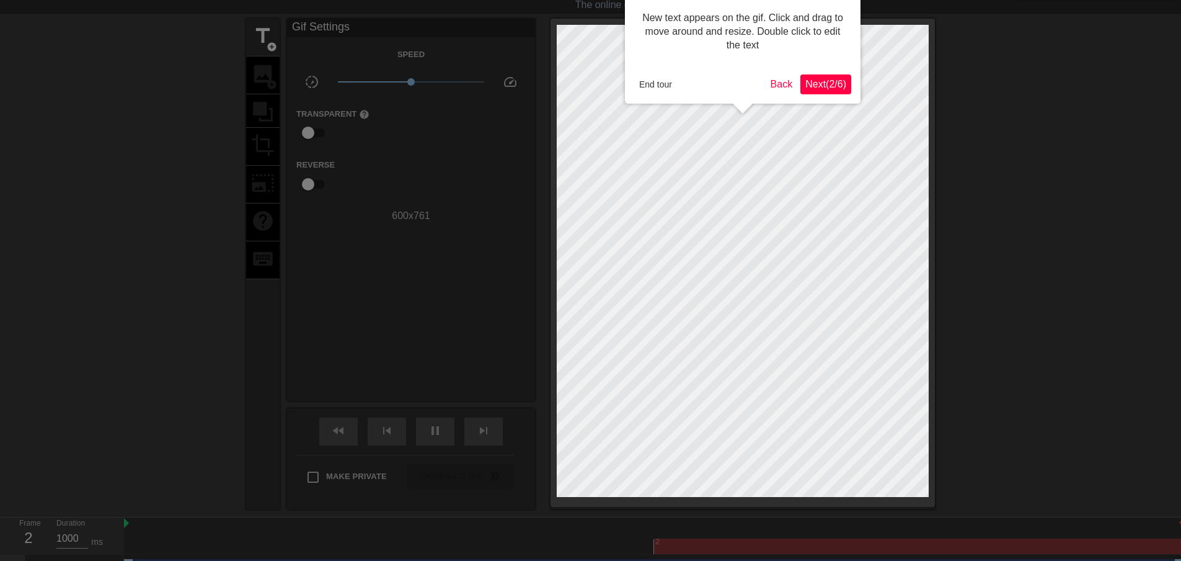
scroll to position [0, 0]
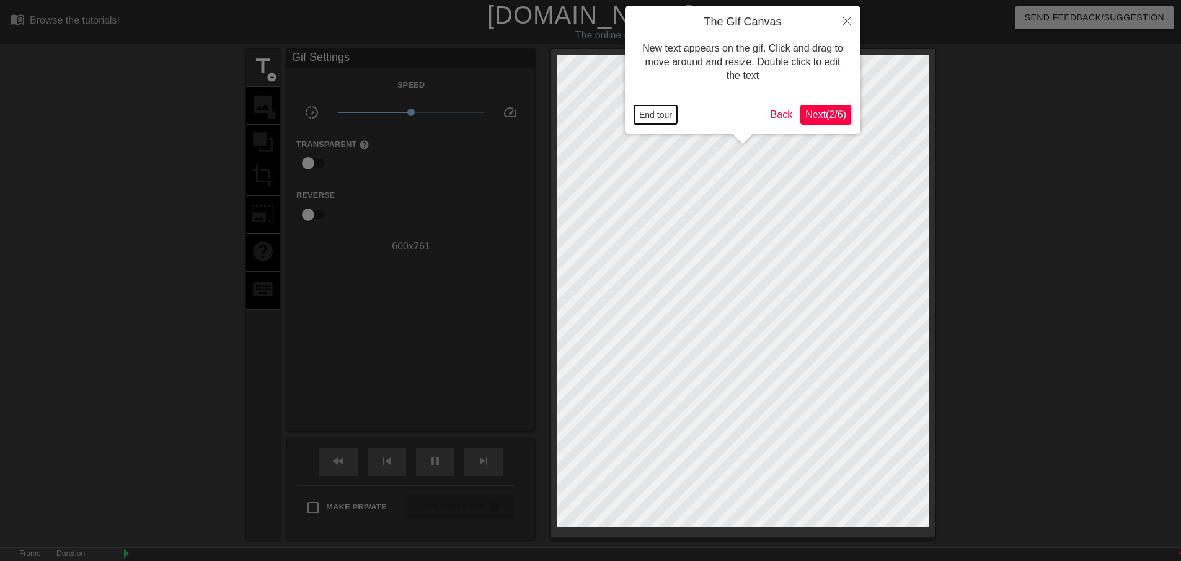
click at [644, 113] on button "End tour" at bounding box center [655, 114] width 43 height 19
